Goal: Information Seeking & Learning: Learn about a topic

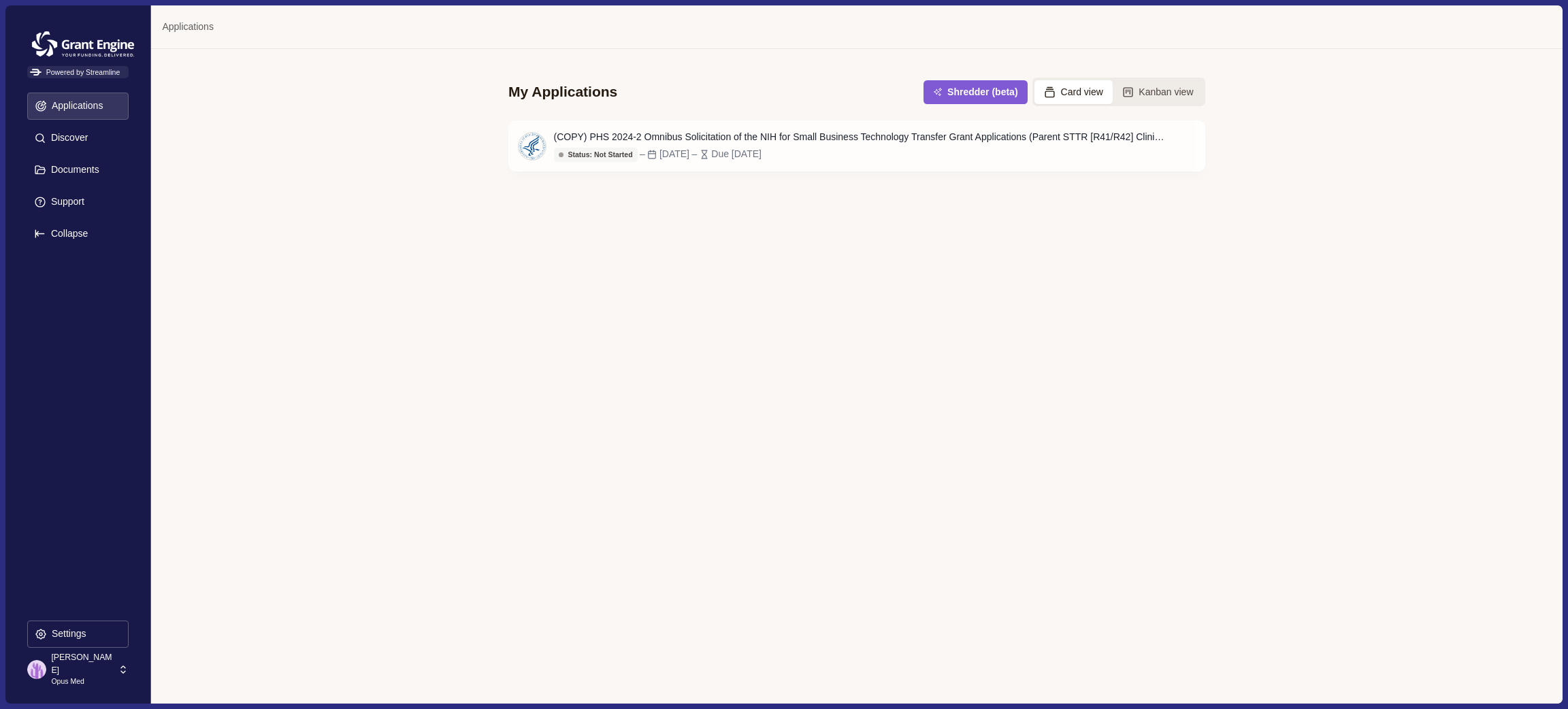
click at [121, 669] on icon at bounding box center [123, 670] width 12 height 12
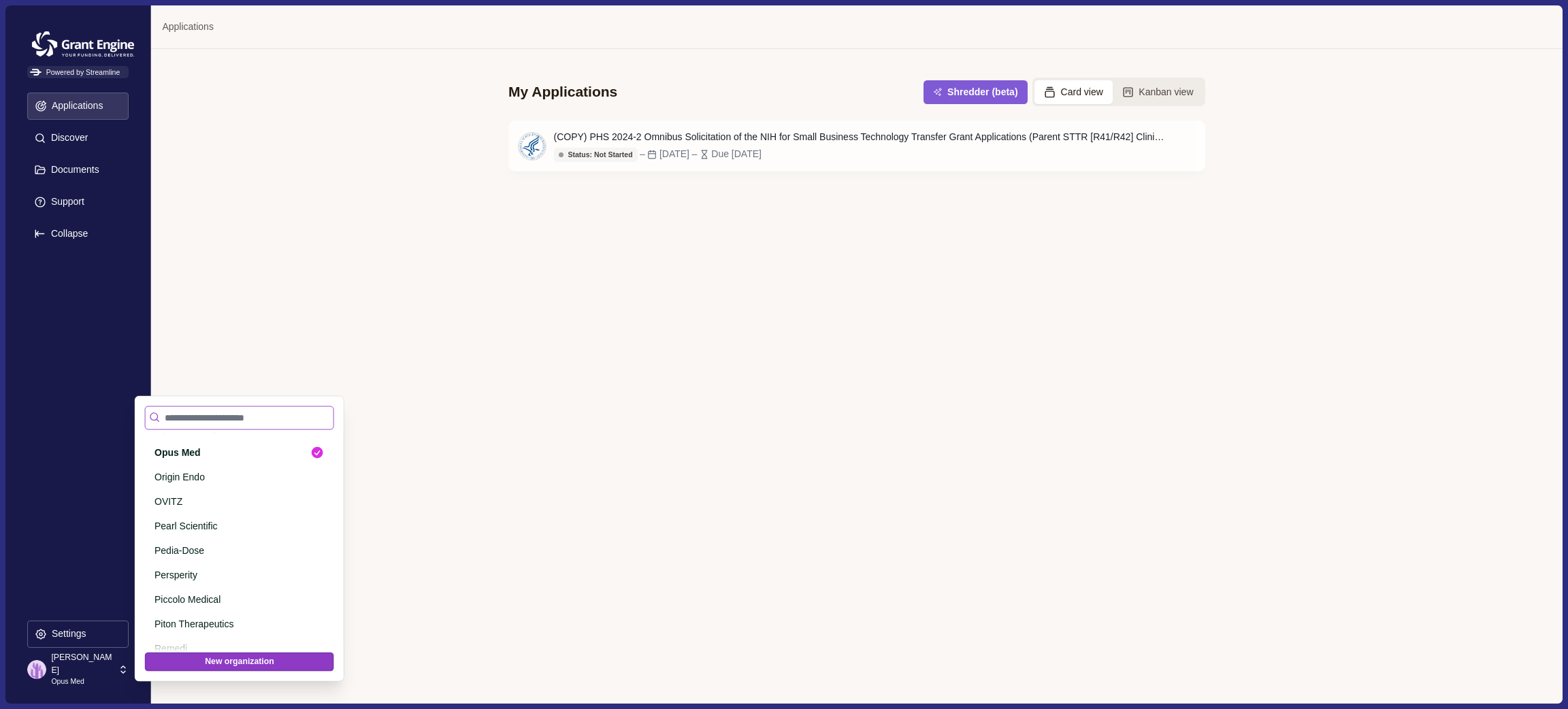
click at [262, 423] on input at bounding box center [239, 418] width 190 height 24
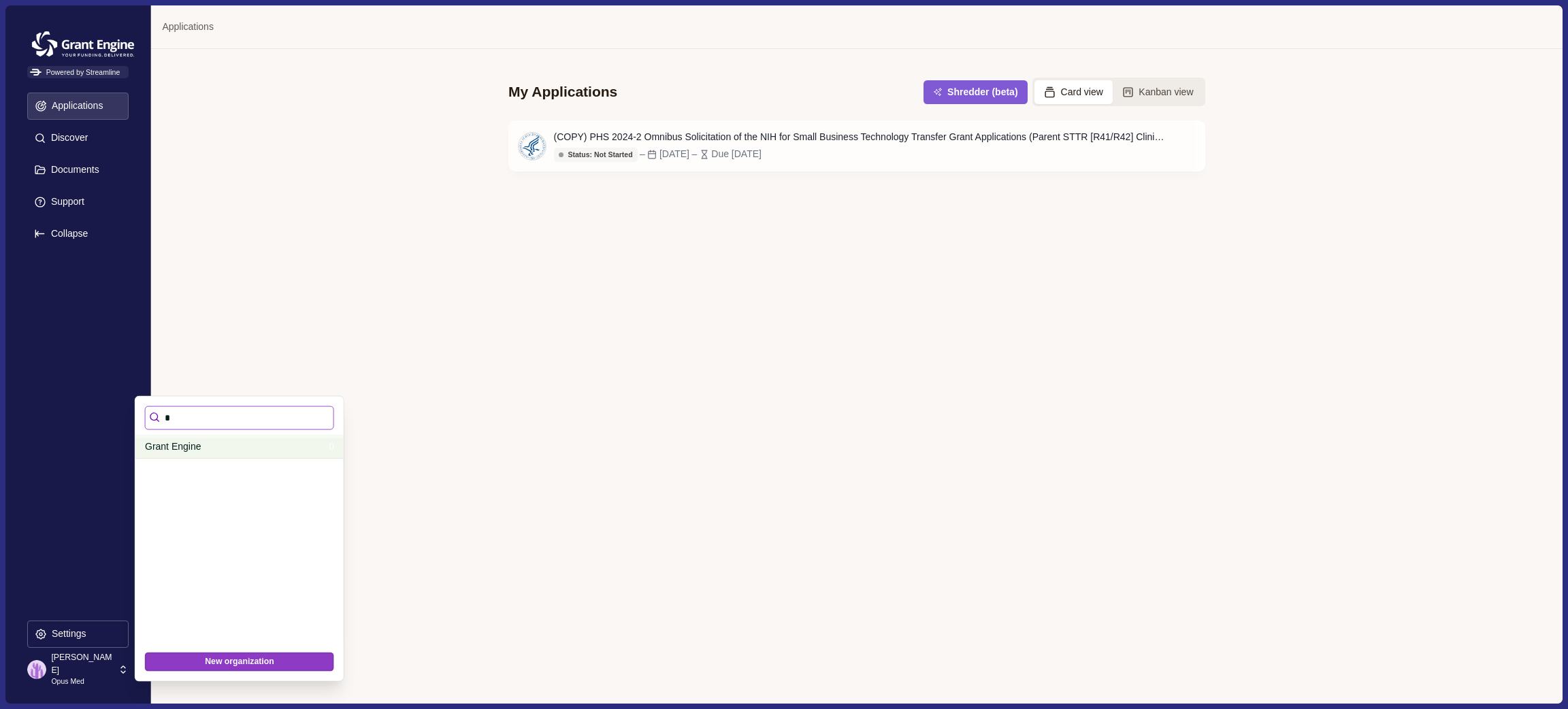
type input "*"
click at [211, 452] on p "Grant Engine" at bounding box center [234, 446] width 179 height 14
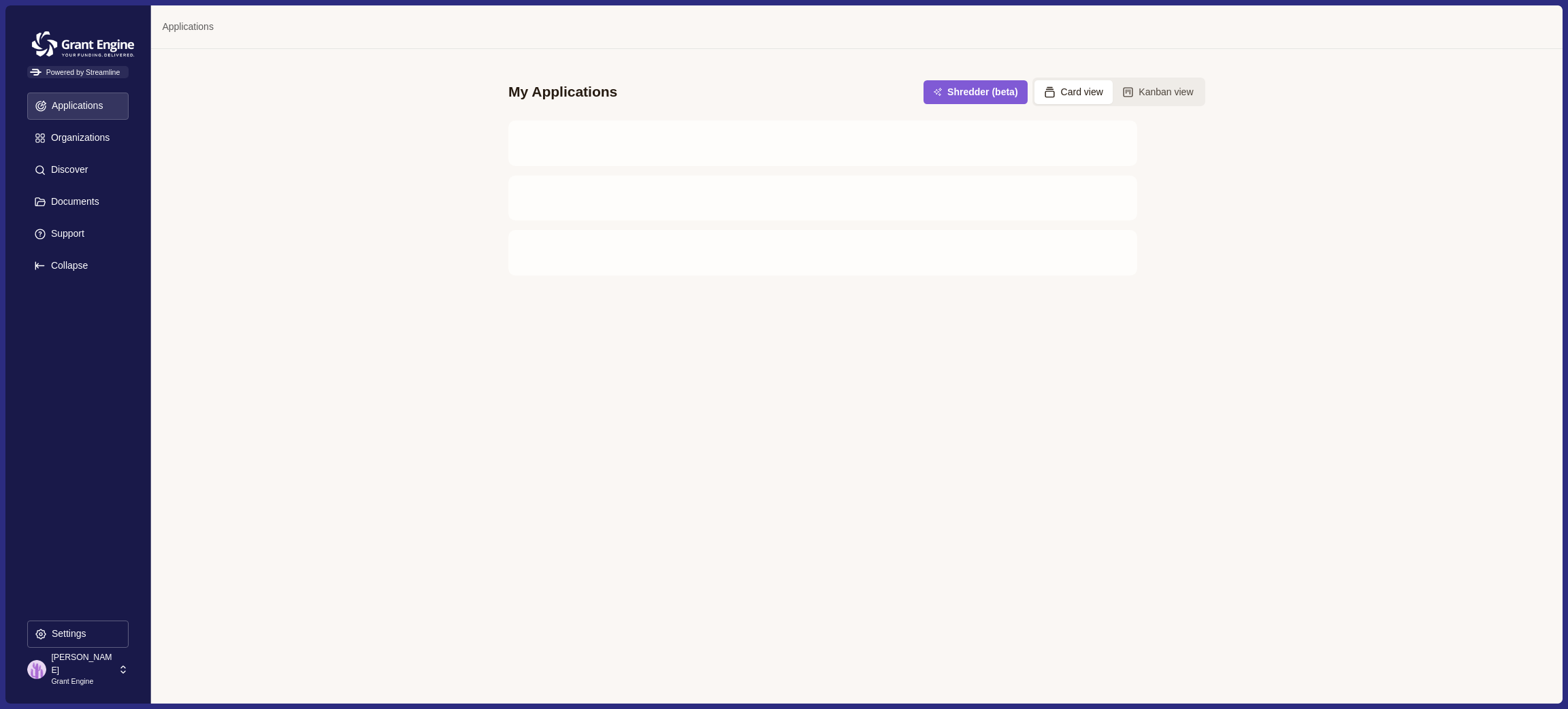
click at [123, 666] on icon at bounding box center [123, 669] width 4 height 7
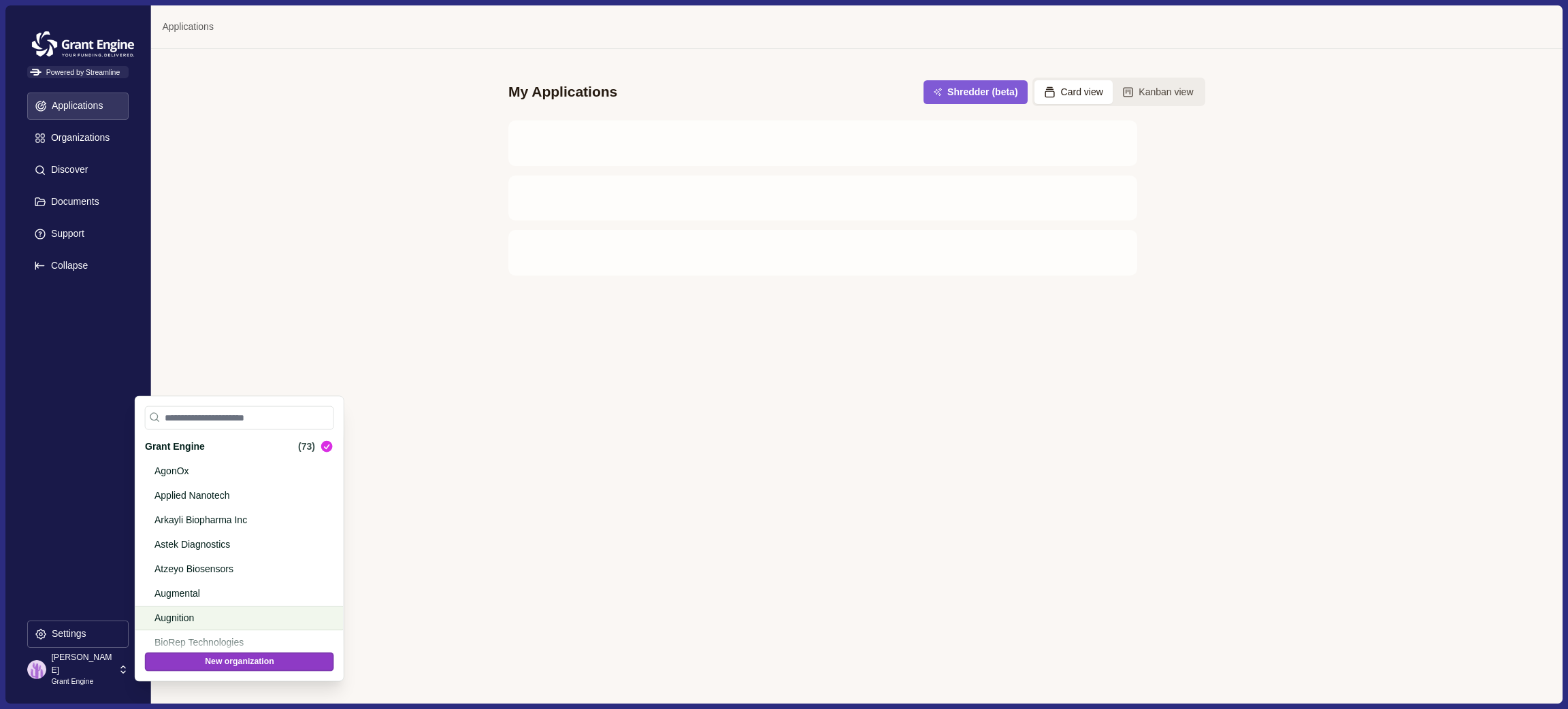
click at [184, 612] on p "Augnition" at bounding box center [237, 618] width 165 height 14
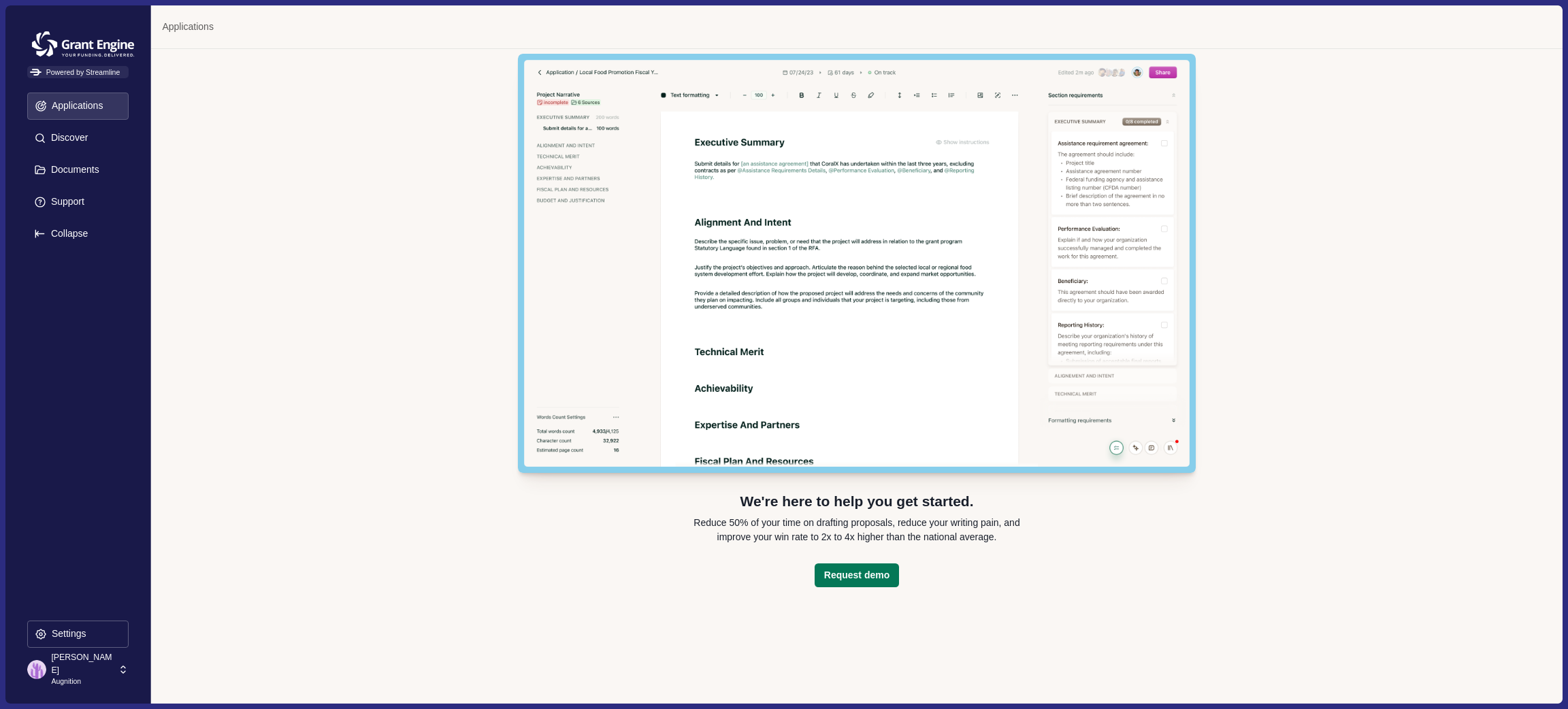
click at [94, 673] on p "[PERSON_NAME]" at bounding box center [83, 664] width 62 height 25
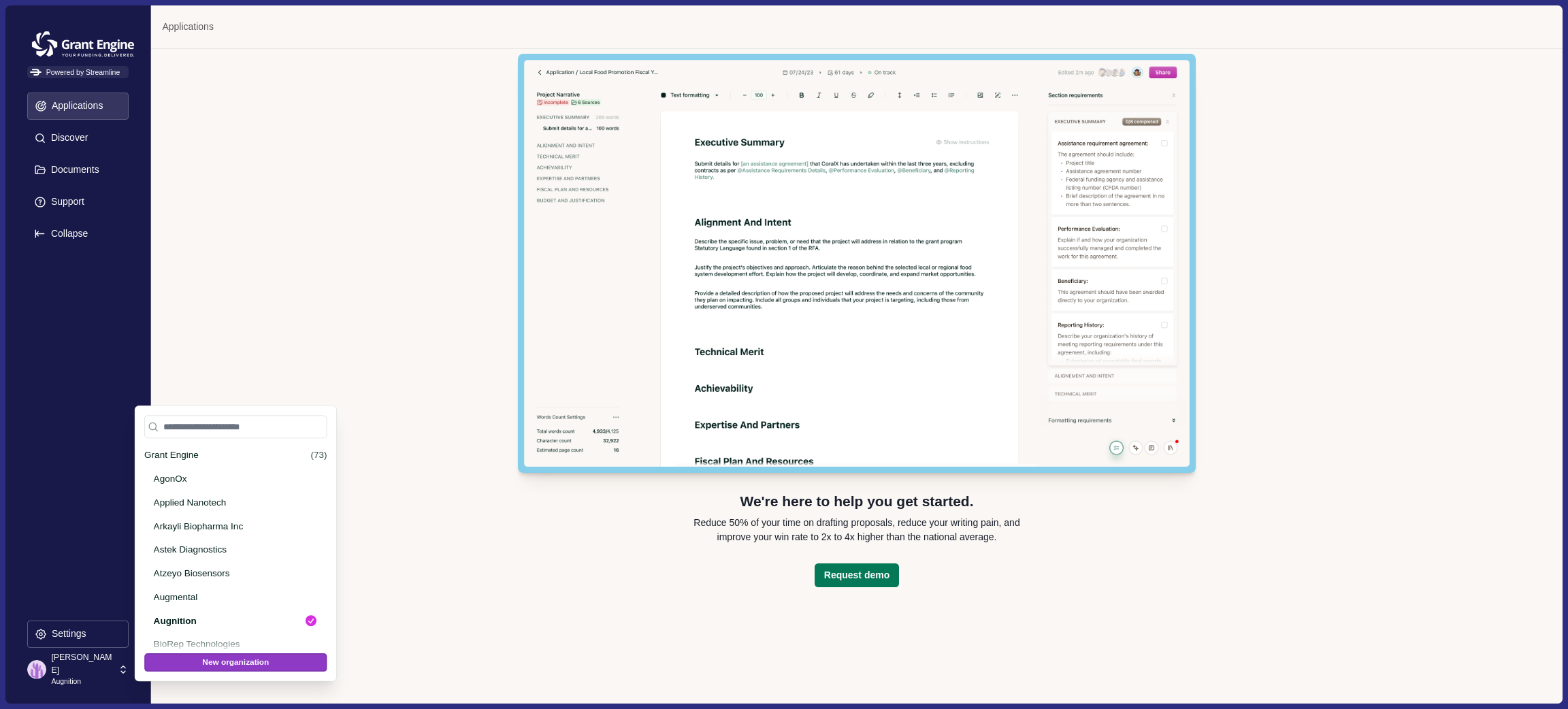
scroll to position [165, 0]
click at [185, 455] on p "Augnition" at bounding box center [228, 453] width 146 height 14
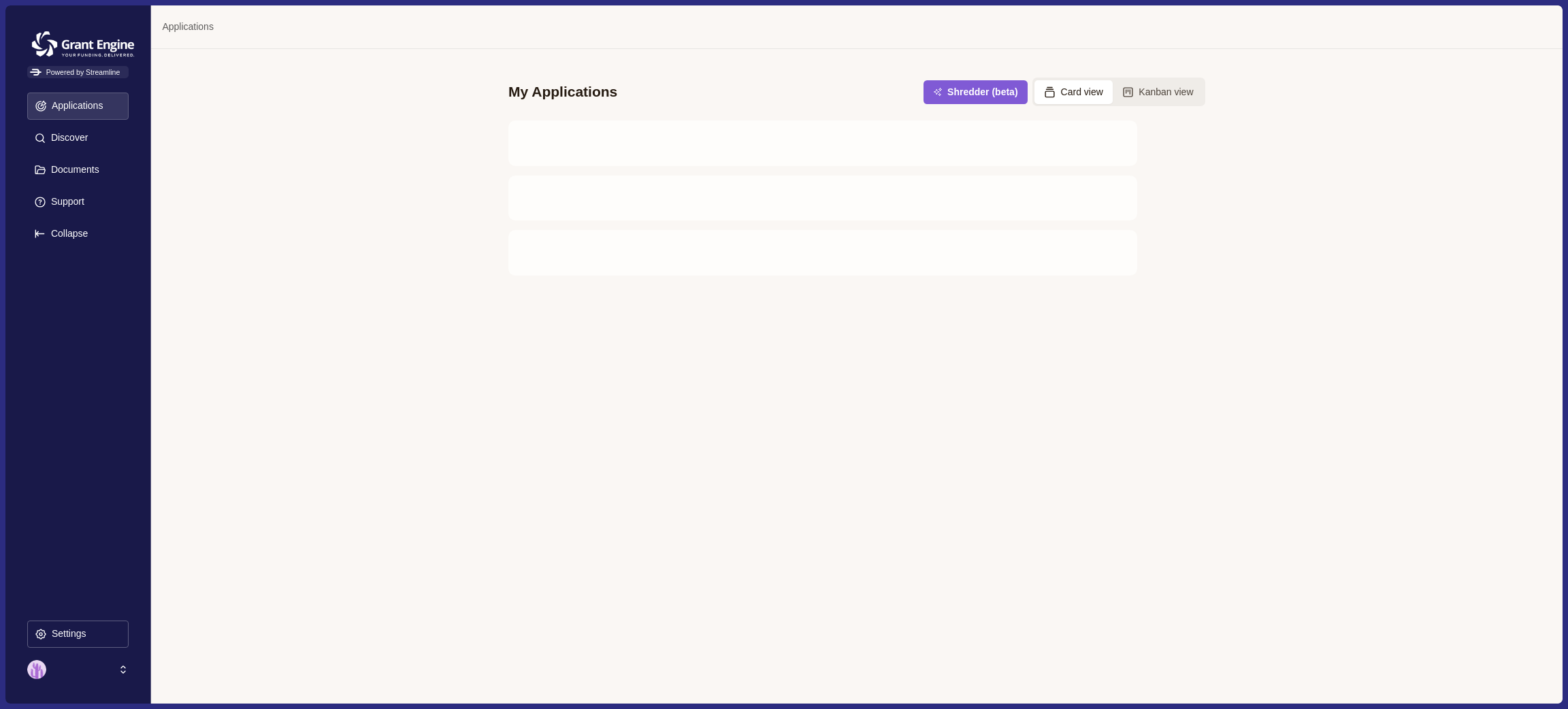
click at [368, 190] on div "My Applications Shredder (beta) Card view Kanban view" at bounding box center [856, 376] width 1411 height 654
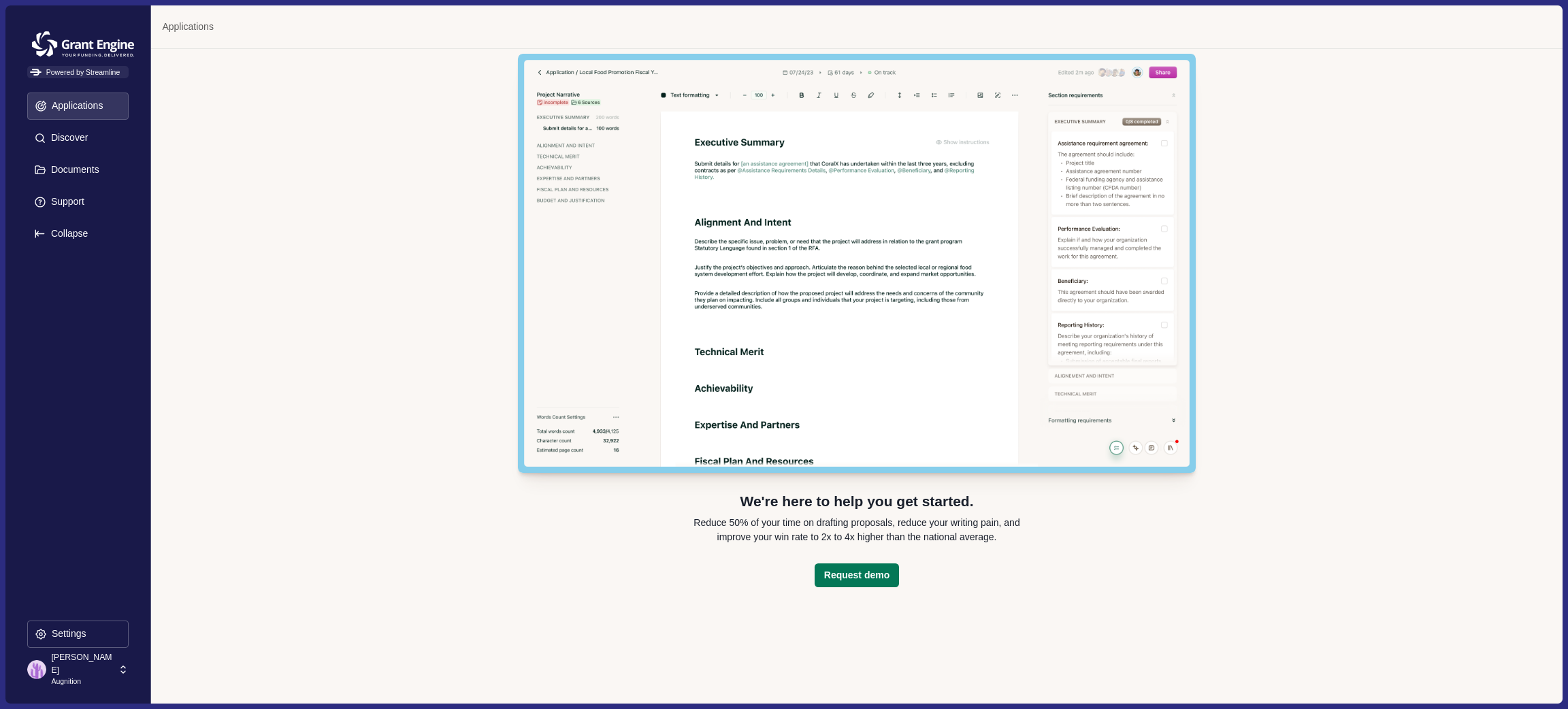
click at [70, 111] on p "Applications" at bounding box center [75, 106] width 57 height 12
click at [68, 143] on p "Discover" at bounding box center [67, 138] width 42 height 12
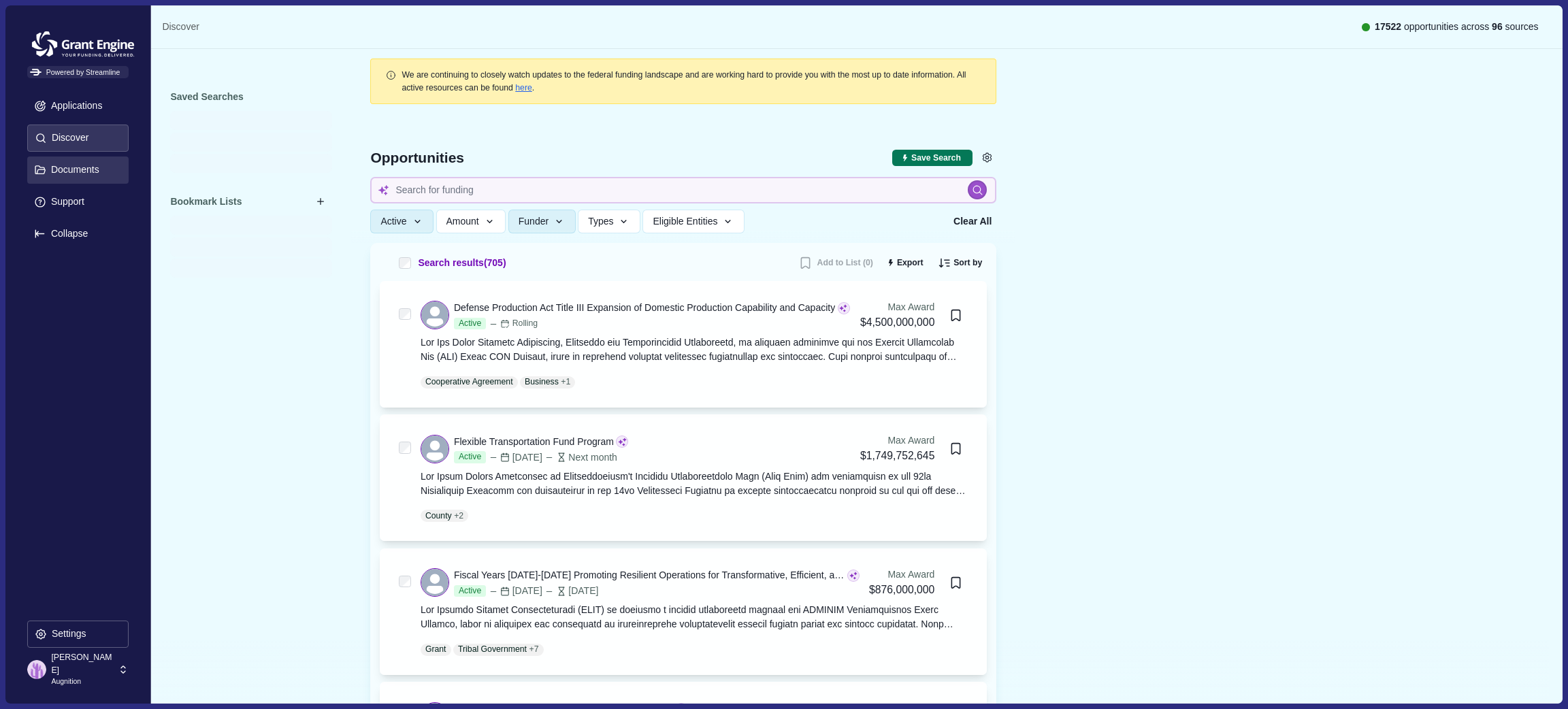
click at [65, 173] on p "Documents" at bounding box center [72, 170] width 53 height 12
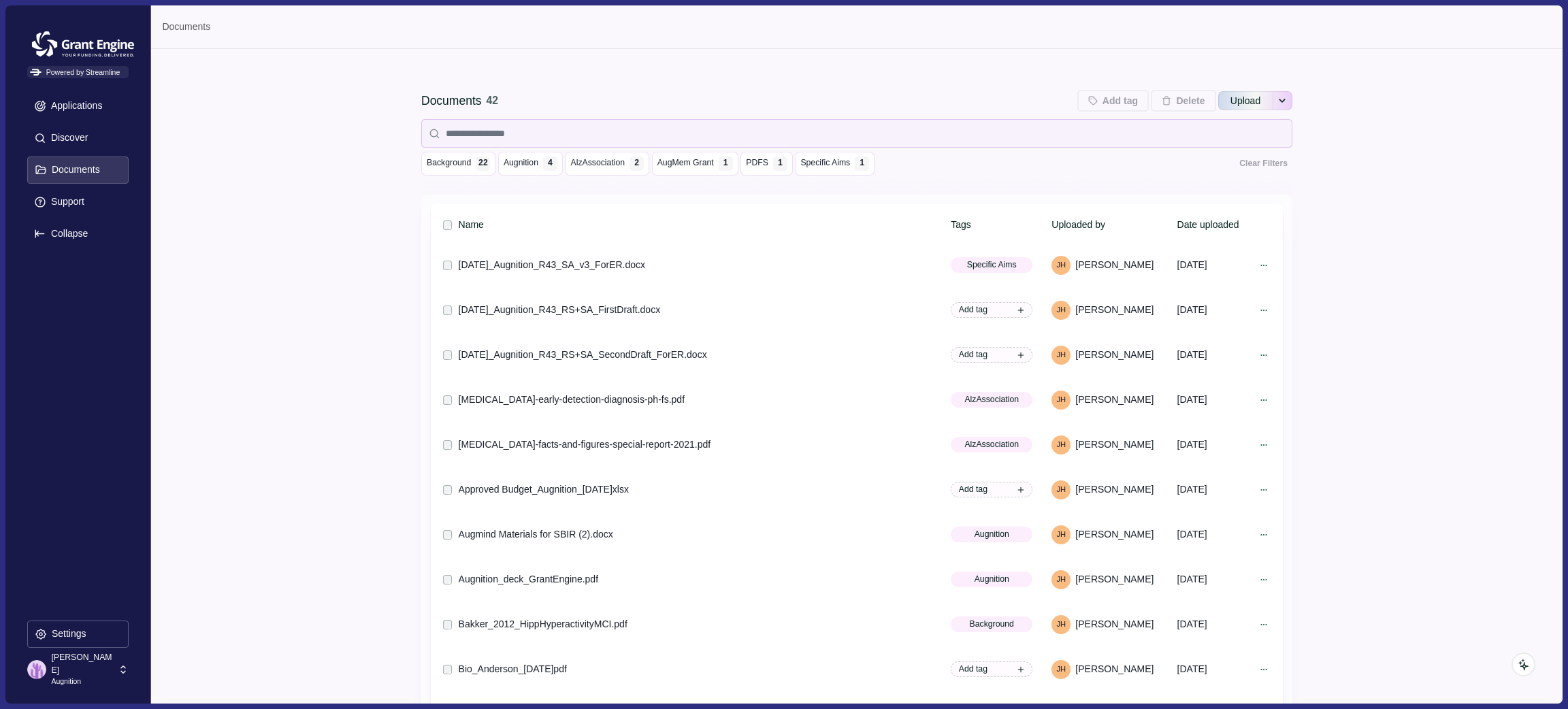
click at [77, 679] on p "Augnition" at bounding box center [83, 682] width 62 height 11
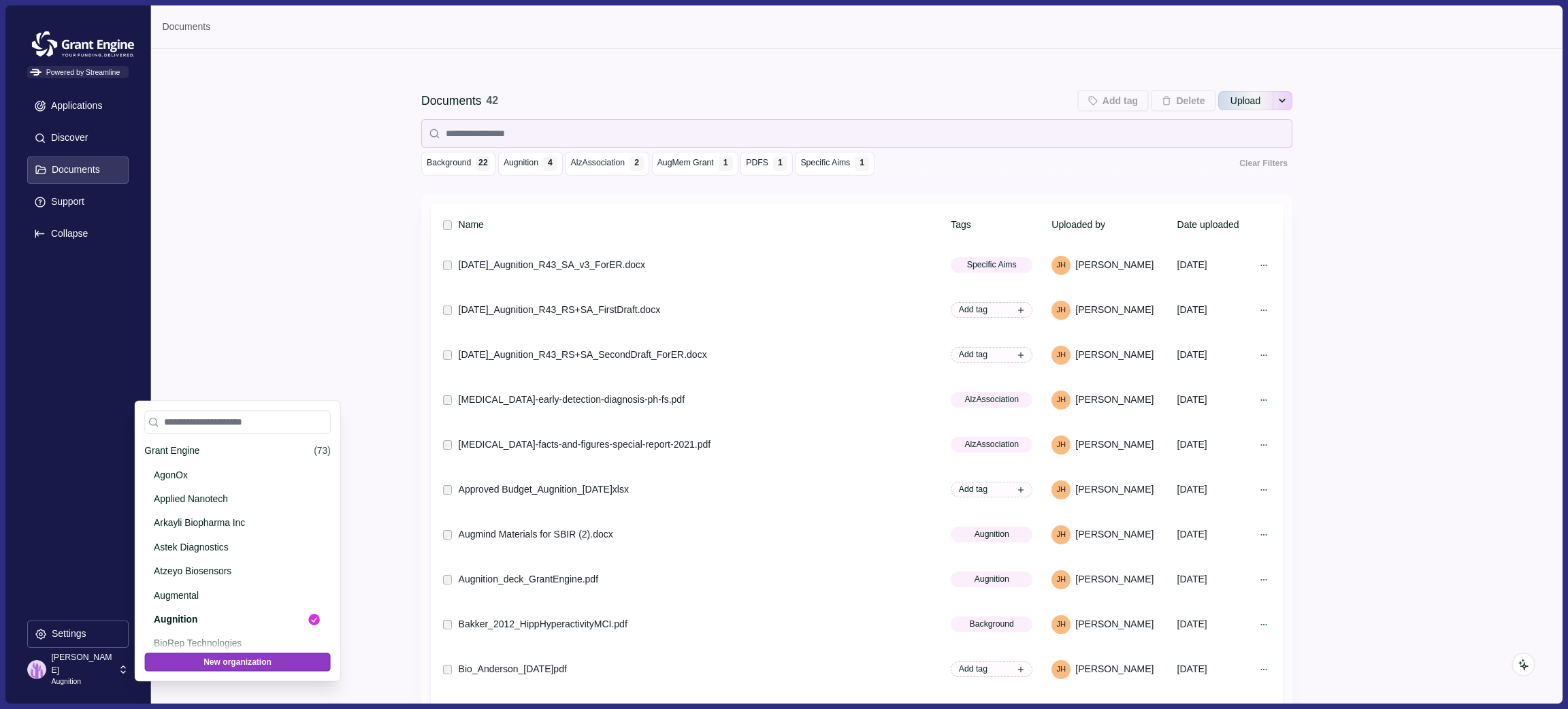
scroll to position [165, 0]
click at [65, 100] on p "Applications" at bounding box center [74, 106] width 57 height 12
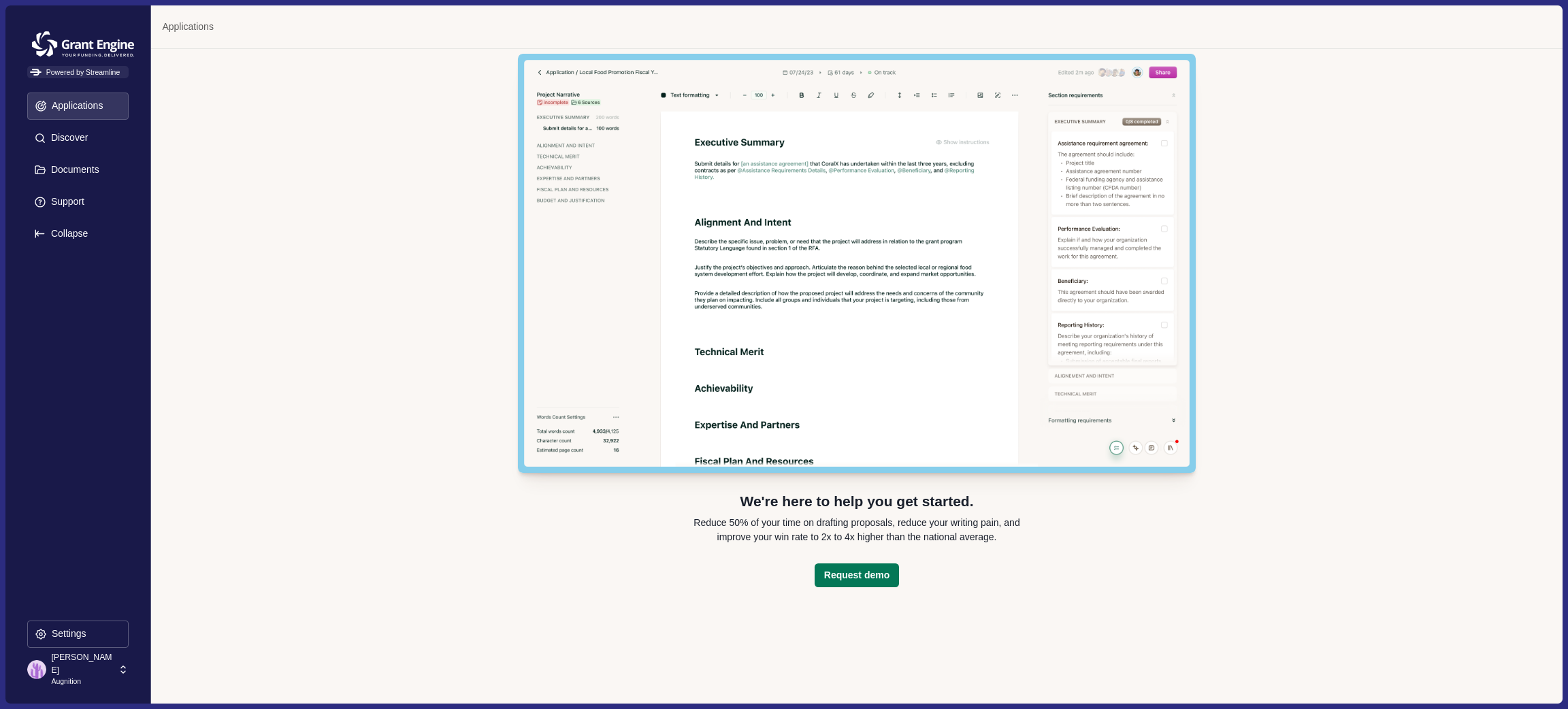
click at [1161, 155] on img at bounding box center [857, 263] width 678 height 419
click at [1222, 505] on div "We're here to help you get started. Reduce 50% of your time on drafting proposa…" at bounding box center [856, 376] width 1411 height 654
